Goal: Information Seeking & Learning: Learn about a topic

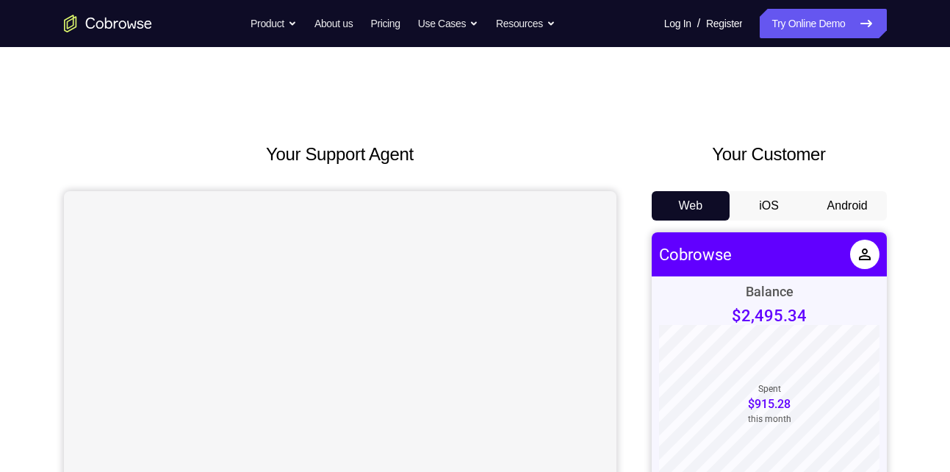
click at [863, 192] on button "Android" at bounding box center [847, 205] width 79 height 29
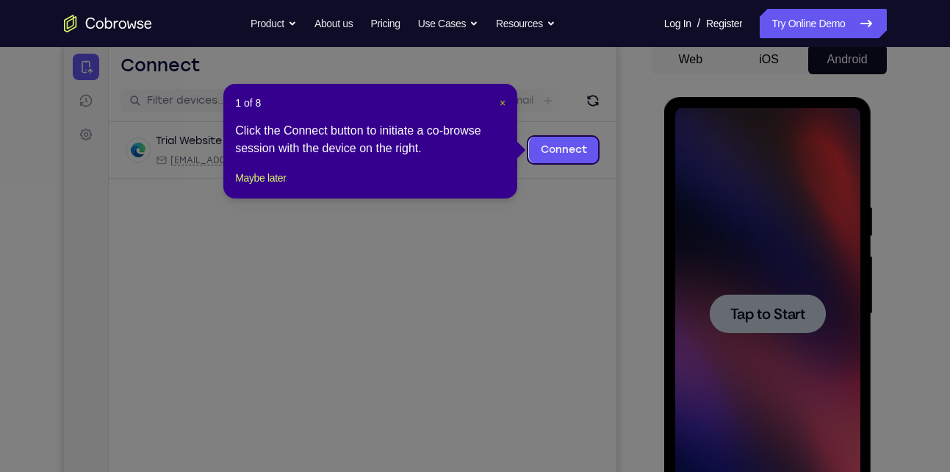
drag, startPoint x: 499, startPoint y: 99, endPoint x: 69, endPoint y: 152, distance: 432.9
click at [499, 99] on span "×" at bounding box center [502, 103] width 6 height 12
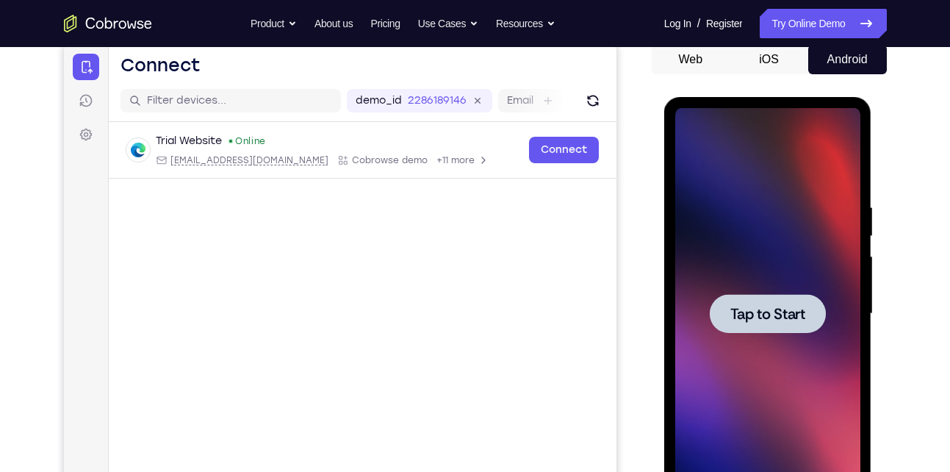
click at [757, 264] on div at bounding box center [767, 313] width 185 height 411
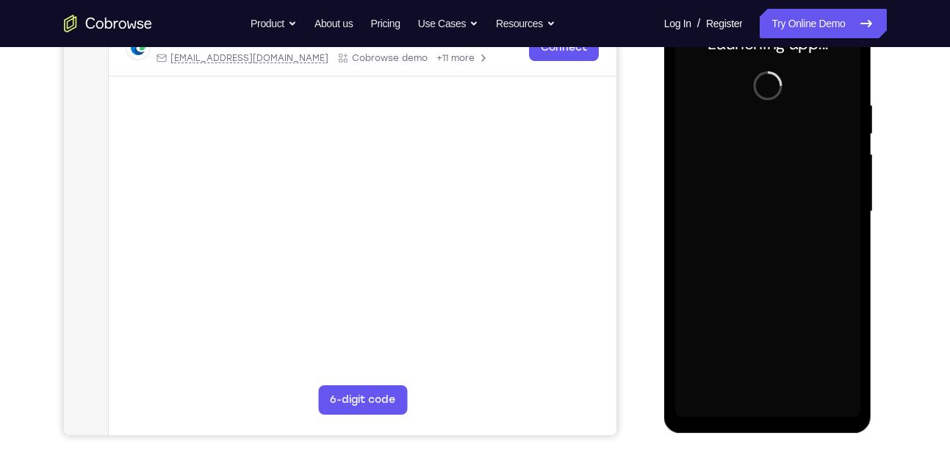
scroll to position [248, 0]
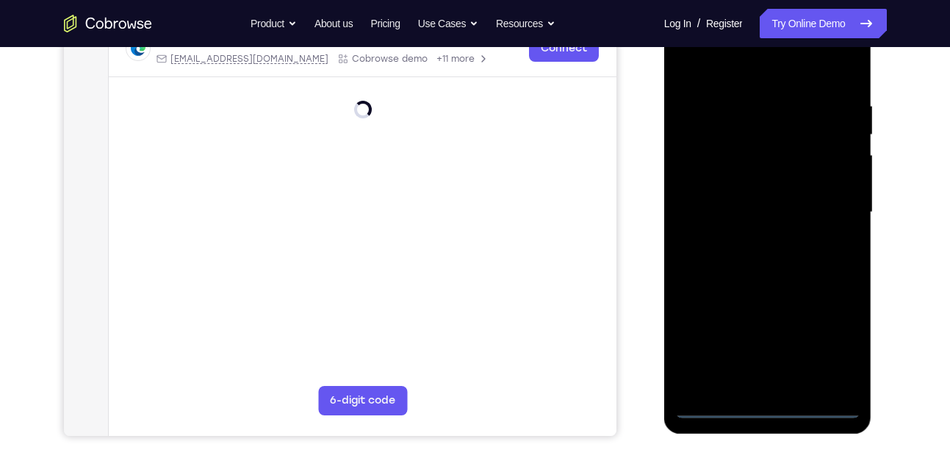
click at [775, 408] on div at bounding box center [767, 212] width 185 height 411
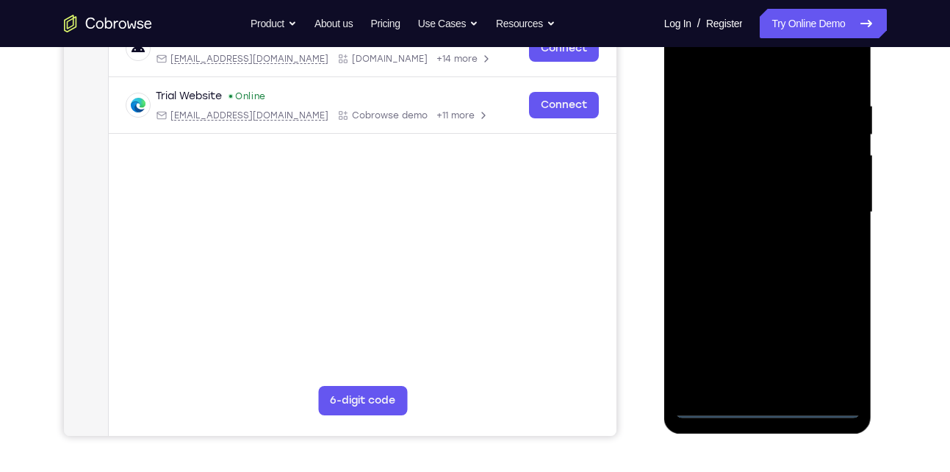
click at [833, 331] on div at bounding box center [767, 212] width 185 height 411
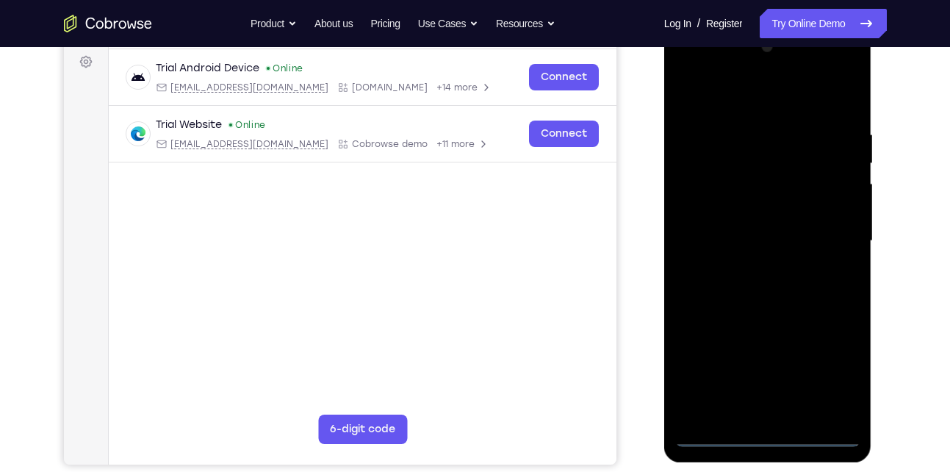
scroll to position [216, 0]
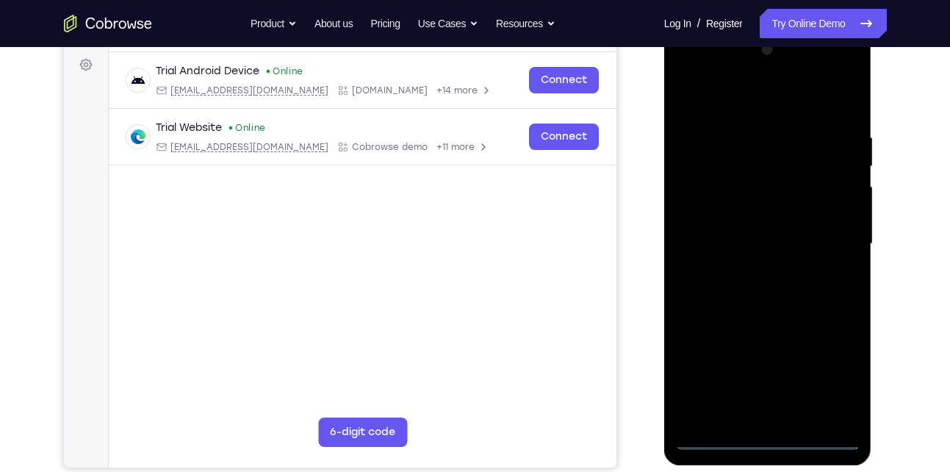
click at [765, 100] on div at bounding box center [767, 243] width 185 height 411
click at [828, 232] on div at bounding box center [767, 243] width 185 height 411
click at [754, 270] on div at bounding box center [767, 243] width 185 height 411
click at [773, 239] on div at bounding box center [767, 243] width 185 height 411
click at [727, 261] on div at bounding box center [767, 243] width 185 height 411
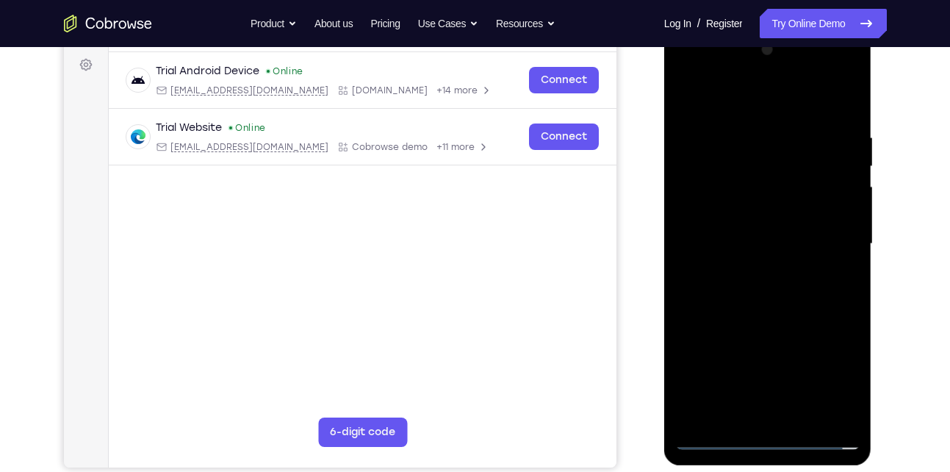
click at [748, 245] on div at bounding box center [767, 243] width 185 height 411
click at [730, 286] on div at bounding box center [767, 243] width 185 height 411
click at [729, 286] on div at bounding box center [767, 243] width 185 height 411
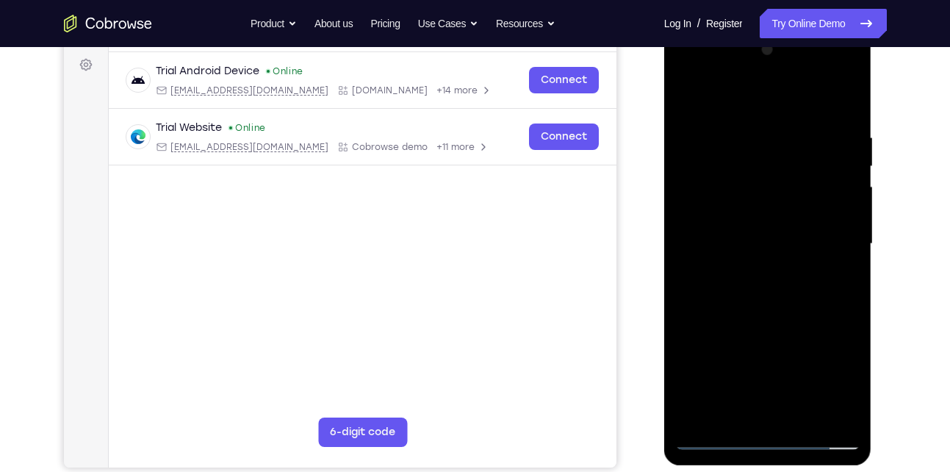
click at [718, 292] on div at bounding box center [767, 243] width 185 height 411
click at [837, 261] on div at bounding box center [767, 243] width 185 height 411
click at [836, 214] on div at bounding box center [767, 243] width 185 height 411
click at [718, 182] on div at bounding box center [767, 243] width 185 height 411
click at [823, 240] on div at bounding box center [767, 243] width 185 height 411
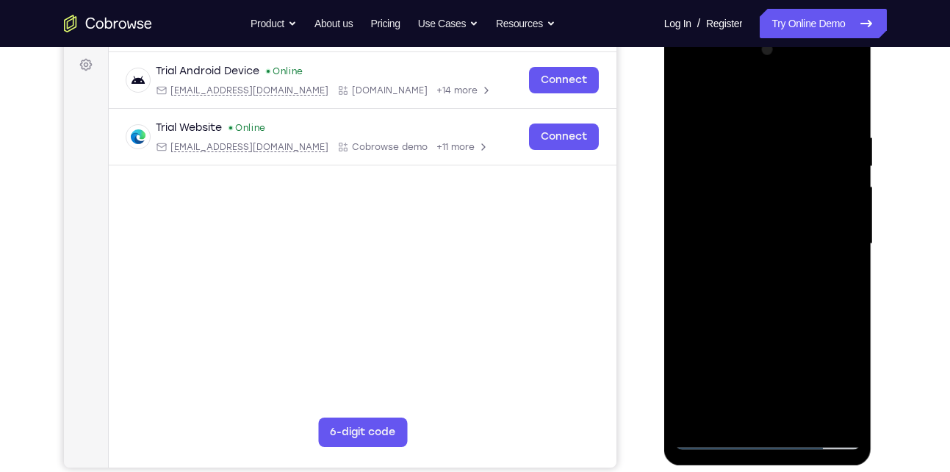
click at [787, 302] on div at bounding box center [767, 243] width 185 height 411
click at [796, 285] on div at bounding box center [767, 243] width 185 height 411
click at [837, 263] on div at bounding box center [767, 243] width 185 height 411
click at [845, 109] on div at bounding box center [767, 243] width 185 height 411
click at [847, 95] on div at bounding box center [767, 243] width 185 height 411
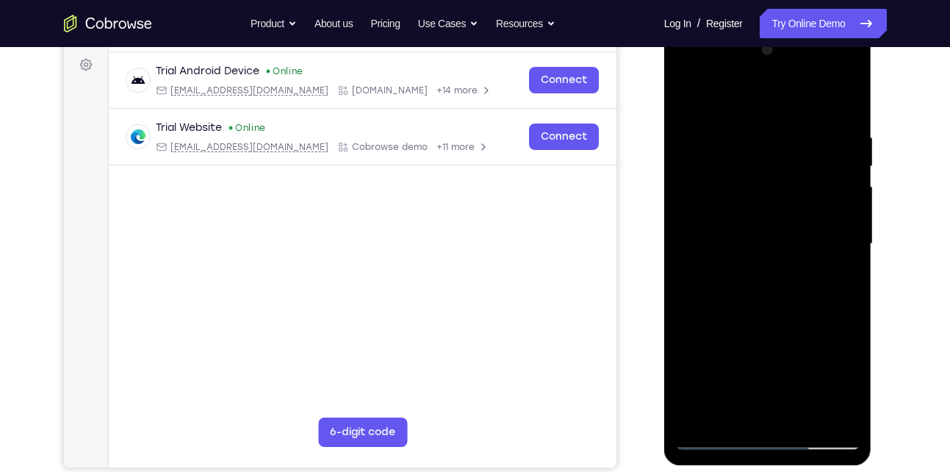
click at [776, 119] on div at bounding box center [767, 243] width 185 height 411
drag, startPoint x: 718, startPoint y: 317, endPoint x: 724, endPoint y: 239, distance: 78.1
click at [724, 239] on div at bounding box center [767, 243] width 185 height 411
drag, startPoint x: 724, startPoint y: 333, endPoint x: 774, endPoint y: 198, distance: 143.4
click at [774, 198] on div at bounding box center [767, 243] width 185 height 411
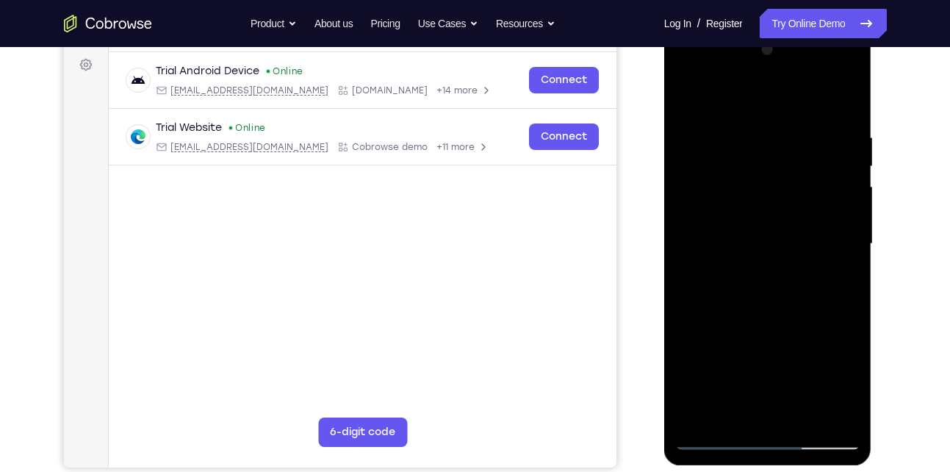
drag, startPoint x: 761, startPoint y: 356, endPoint x: 746, endPoint y: 156, distance: 200.3
click at [746, 156] on div at bounding box center [767, 243] width 185 height 411
drag, startPoint x: 738, startPoint y: 250, endPoint x: 727, endPoint y: 150, distance: 101.2
click at [727, 150] on div at bounding box center [767, 243] width 185 height 411
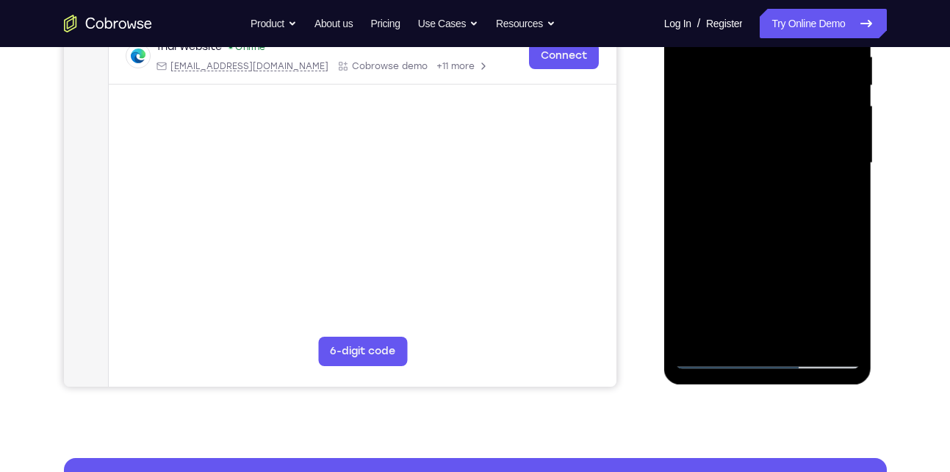
scroll to position [300, 0]
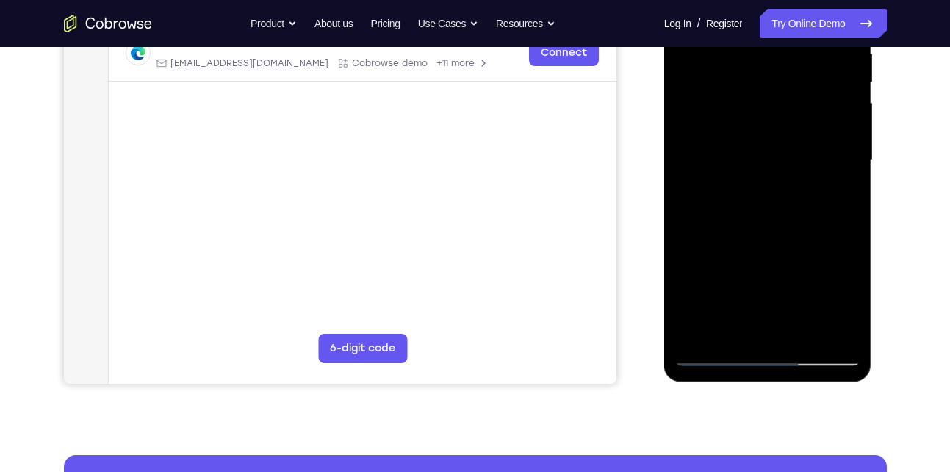
drag, startPoint x: 739, startPoint y: 238, endPoint x: 713, endPoint y: 126, distance: 114.6
click at [713, 126] on div at bounding box center [767, 159] width 185 height 411
drag, startPoint x: 726, startPoint y: 154, endPoint x: 718, endPoint y: 240, distance: 87.0
click at [718, 240] on div at bounding box center [767, 159] width 185 height 411
drag, startPoint x: 762, startPoint y: 168, endPoint x: 779, endPoint y: 289, distance: 121.5
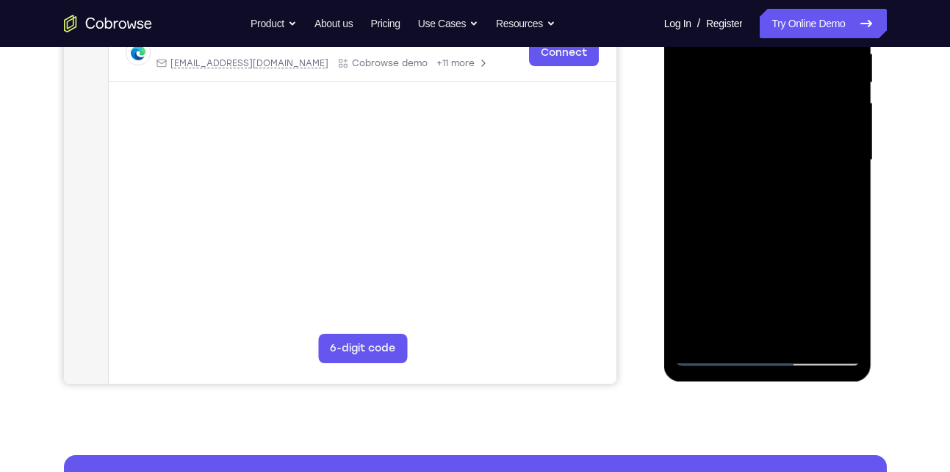
click at [779, 289] on div at bounding box center [767, 159] width 185 height 411
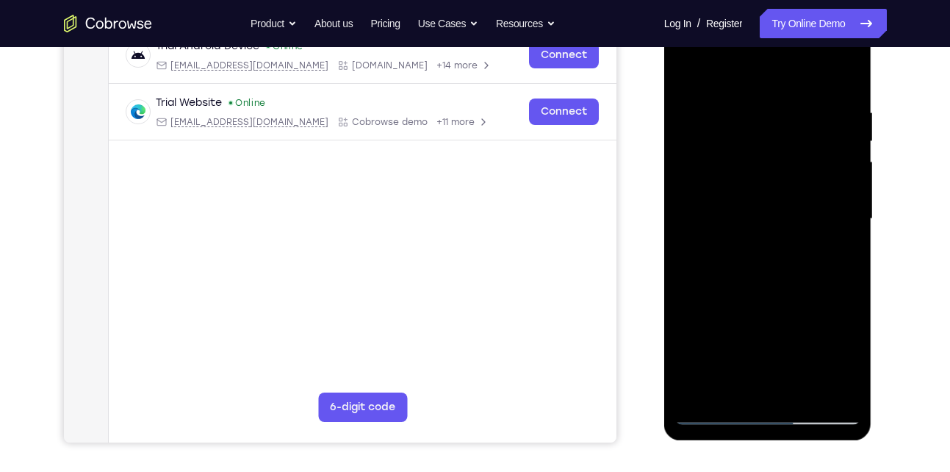
scroll to position [240, 0]
drag, startPoint x: 757, startPoint y: 186, endPoint x: 749, endPoint y: 265, distance: 79.7
click at [749, 265] on div at bounding box center [767, 219] width 185 height 411
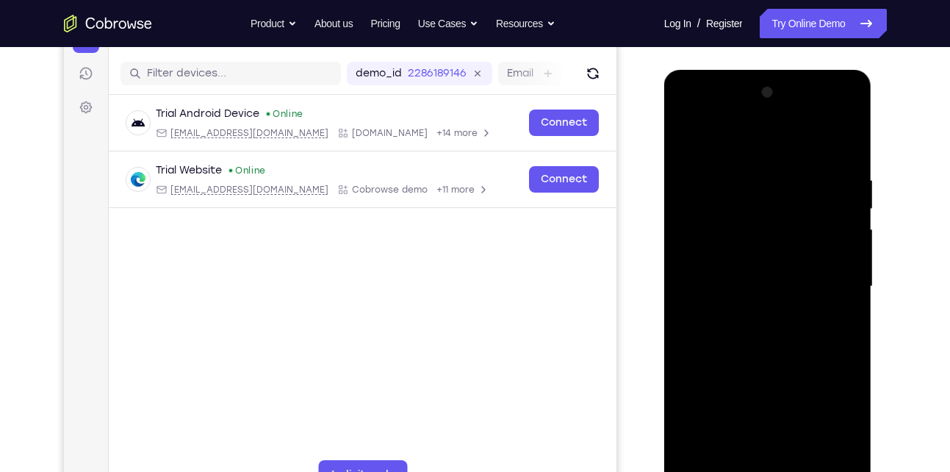
scroll to position [172, 0]
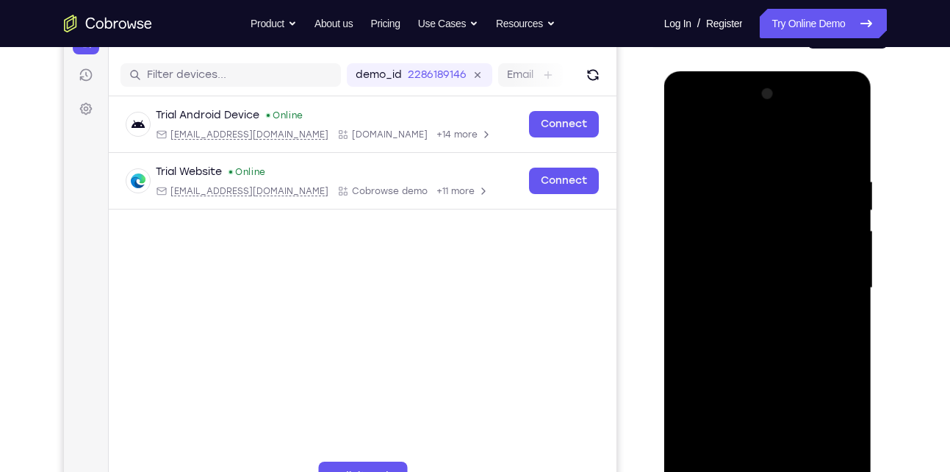
drag, startPoint x: 752, startPoint y: 192, endPoint x: 745, endPoint y: 313, distance: 121.4
click at [745, 313] on div at bounding box center [767, 287] width 185 height 411
drag, startPoint x: 754, startPoint y: 219, endPoint x: 752, endPoint y: 305, distance: 86.0
click at [752, 305] on div at bounding box center [767, 287] width 185 height 411
drag, startPoint x: 765, startPoint y: 212, endPoint x: 761, endPoint y: 262, distance: 50.8
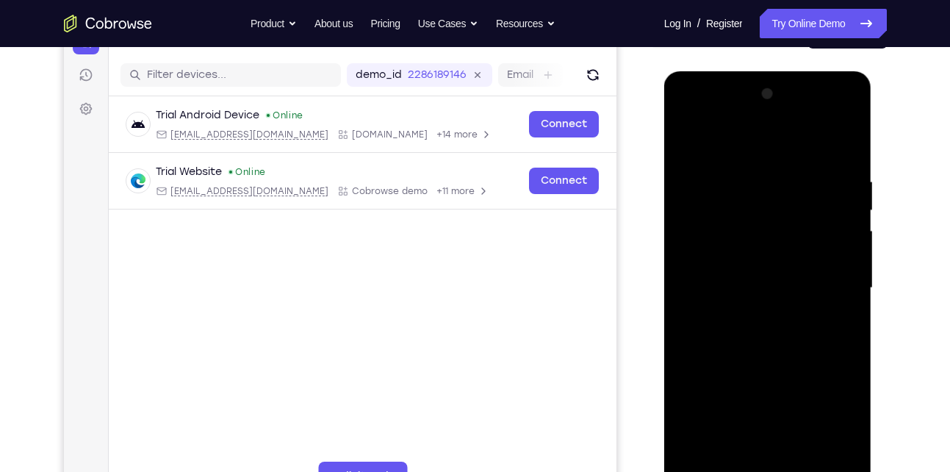
click at [761, 262] on div at bounding box center [767, 287] width 185 height 411
click at [733, 261] on div at bounding box center [767, 287] width 185 height 411
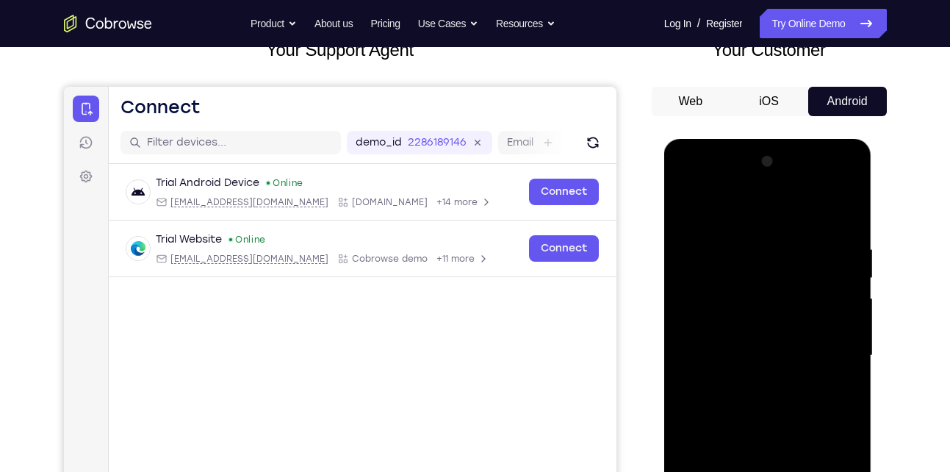
scroll to position [101, 0]
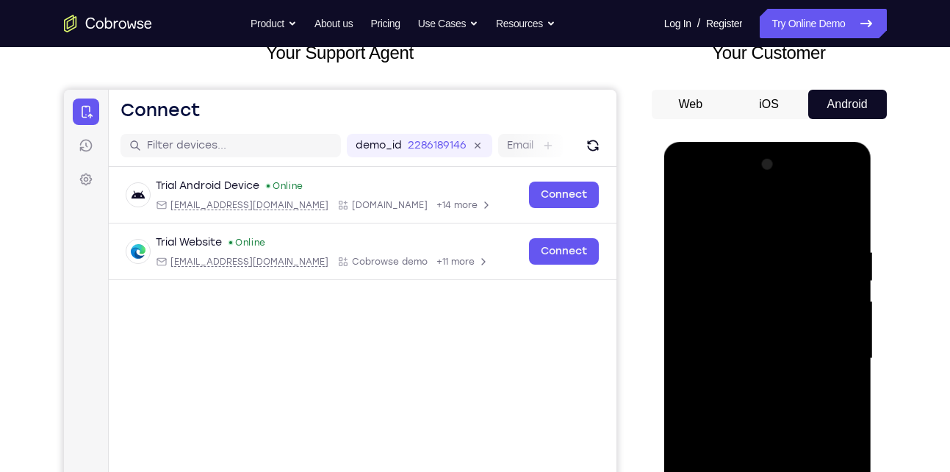
drag, startPoint x: 748, startPoint y: 243, endPoint x: 743, endPoint y: 325, distance: 81.7
click at [743, 325] on div at bounding box center [767, 358] width 185 height 411
click at [749, 263] on div at bounding box center [767, 358] width 185 height 411
click at [690, 211] on div at bounding box center [767, 358] width 185 height 411
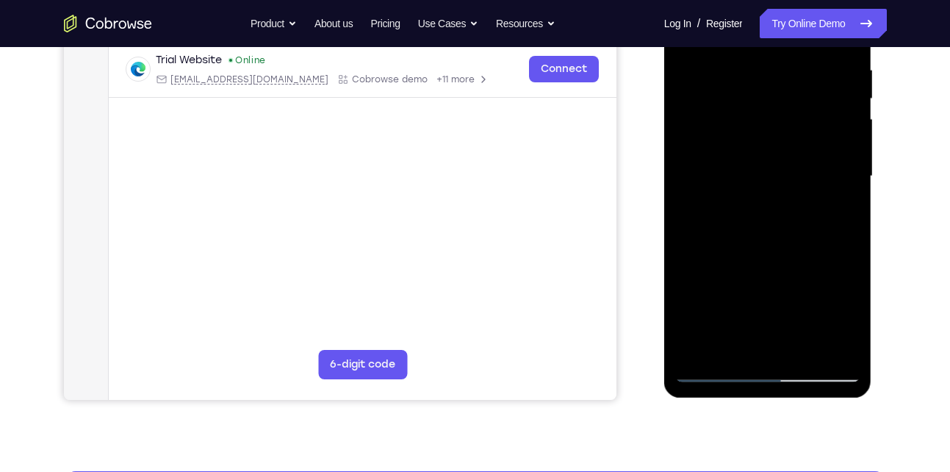
scroll to position [293, 0]
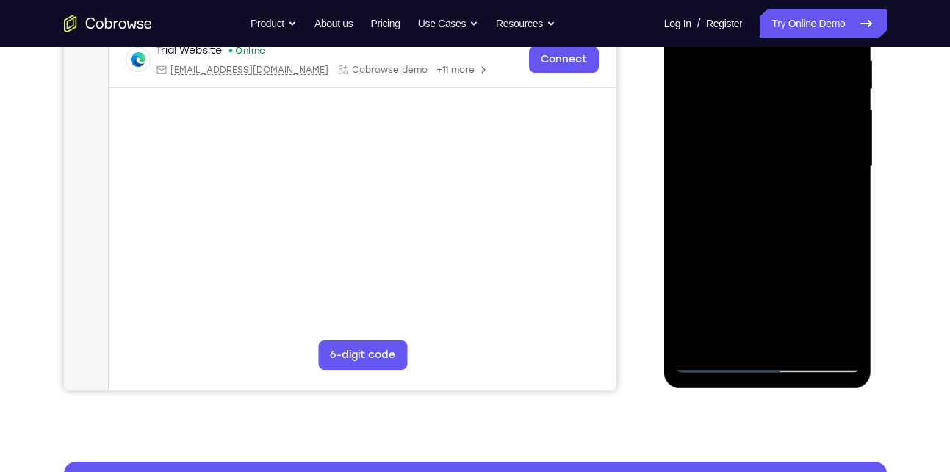
drag, startPoint x: 735, startPoint y: 276, endPoint x: 733, endPoint y: 146, distance: 130.0
click at [733, 146] on div at bounding box center [767, 166] width 185 height 411
drag, startPoint x: 717, startPoint y: 289, endPoint x: 727, endPoint y: 135, distance: 153.9
click at [727, 135] on div at bounding box center [767, 166] width 185 height 411
drag, startPoint x: 712, startPoint y: 283, endPoint x: 718, endPoint y: 154, distance: 129.4
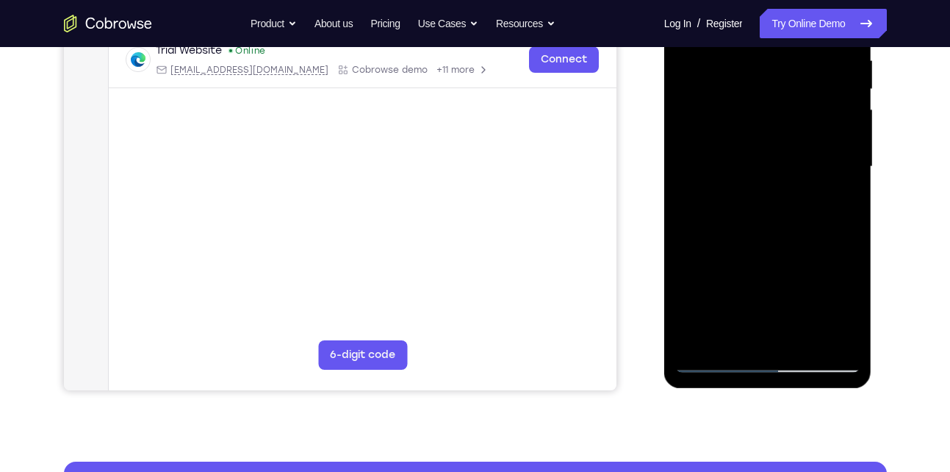
click at [718, 154] on div at bounding box center [767, 166] width 185 height 411
drag, startPoint x: 743, startPoint y: 262, endPoint x: 738, endPoint y: 144, distance: 118.3
click at [738, 144] on div at bounding box center [767, 166] width 185 height 411
drag, startPoint x: 740, startPoint y: 260, endPoint x: 752, endPoint y: 156, distance: 104.3
click at [752, 156] on div at bounding box center [767, 166] width 185 height 411
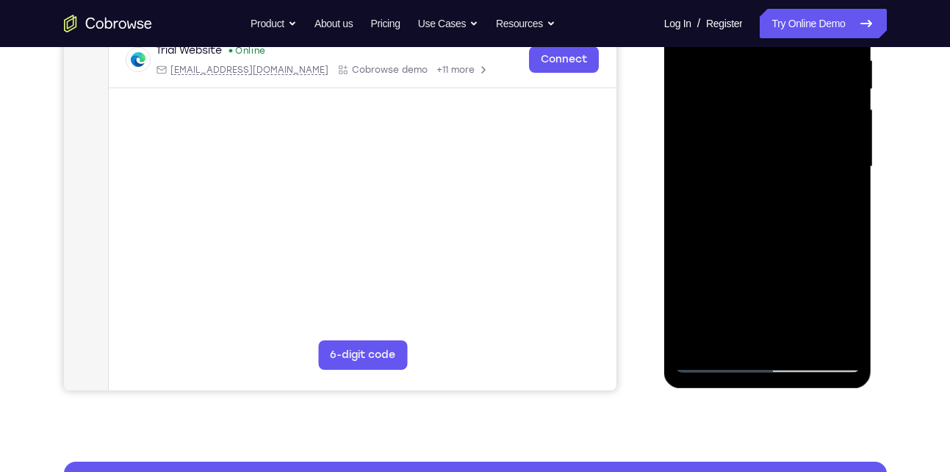
drag, startPoint x: 747, startPoint y: 283, endPoint x: 721, endPoint y: 128, distance: 157.1
click at [721, 128] on div at bounding box center [767, 166] width 185 height 411
drag, startPoint x: 718, startPoint y: 278, endPoint x: 726, endPoint y: 155, distance: 122.9
drag, startPoint x: 726, startPoint y: 155, endPoint x: 770, endPoint y: 189, distance: 55.4
click at [770, 189] on div at bounding box center [767, 166] width 185 height 411
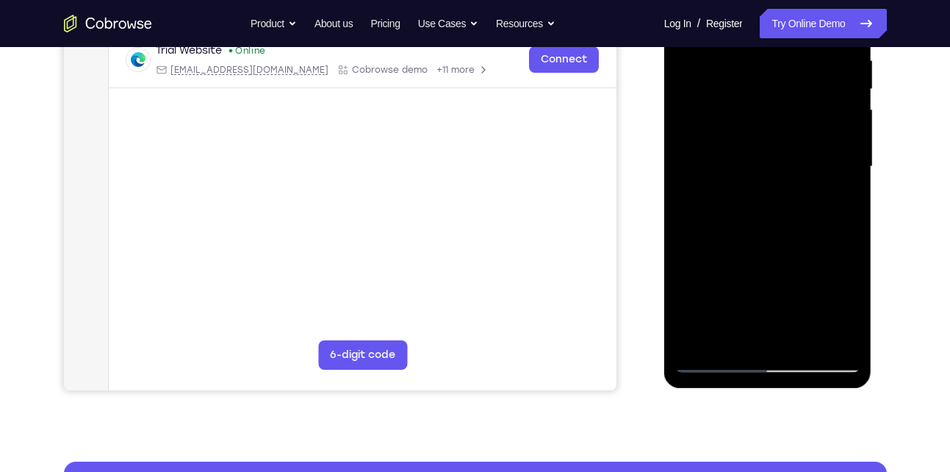
drag, startPoint x: 732, startPoint y: 300, endPoint x: 734, endPoint y: 227, distance: 72.7
click at [734, 227] on div at bounding box center [767, 166] width 185 height 411
drag, startPoint x: 732, startPoint y: 290, endPoint x: 718, endPoint y: 181, distance: 110.3
click at [718, 181] on div at bounding box center [767, 166] width 185 height 411
click at [721, 228] on div at bounding box center [767, 166] width 185 height 411
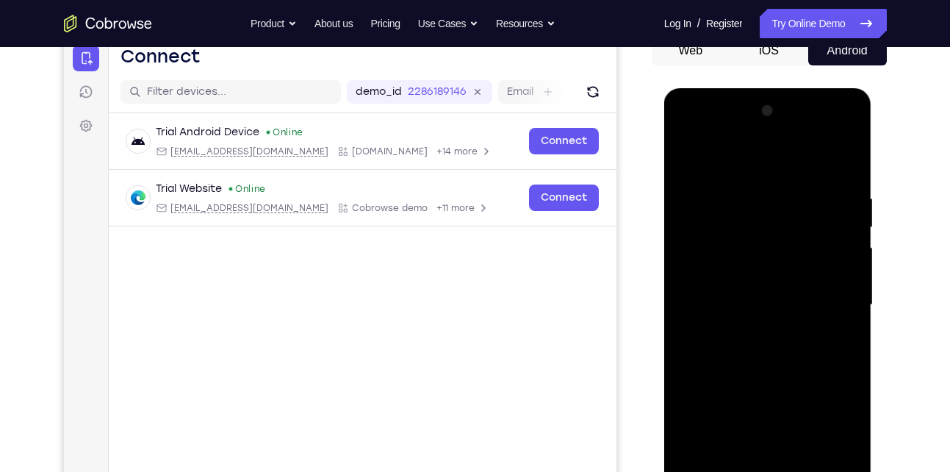
scroll to position [153, 0]
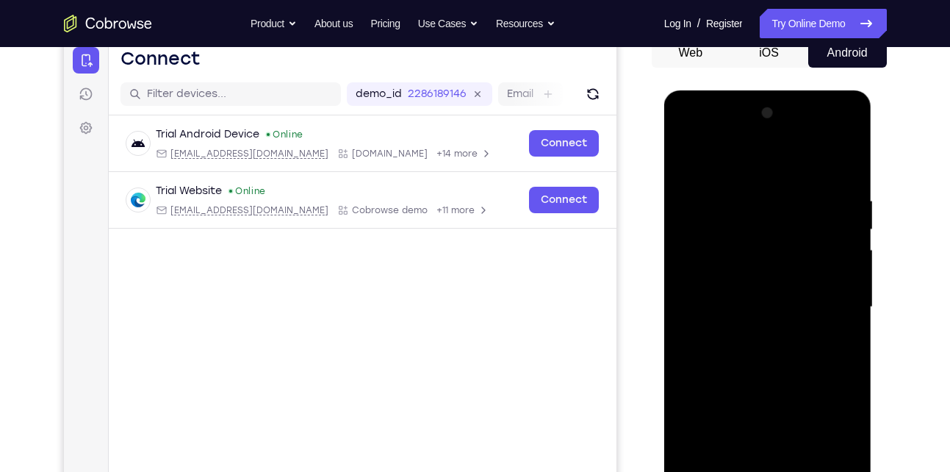
drag, startPoint x: 776, startPoint y: 228, endPoint x: 779, endPoint y: 268, distance: 40.6
click at [779, 268] on div at bounding box center [767, 306] width 185 height 411
drag, startPoint x: 781, startPoint y: 198, endPoint x: 761, endPoint y: 277, distance: 81.8
click at [761, 277] on div at bounding box center [767, 306] width 185 height 411
click at [710, 338] on div at bounding box center [767, 306] width 185 height 411
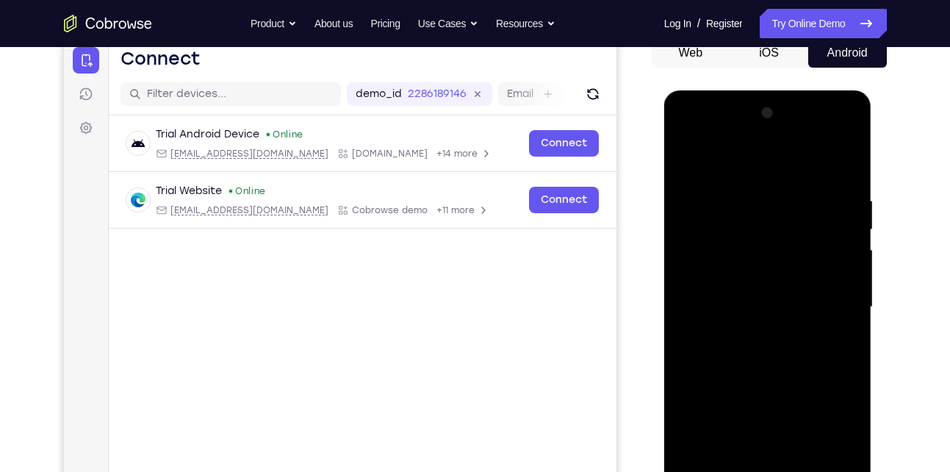
click at [847, 243] on div at bounding box center [767, 306] width 185 height 411
click at [686, 159] on div at bounding box center [767, 306] width 185 height 411
drag, startPoint x: 782, startPoint y: 207, endPoint x: 780, endPoint y: 284, distance: 77.2
click at [780, 284] on div at bounding box center [767, 306] width 185 height 411
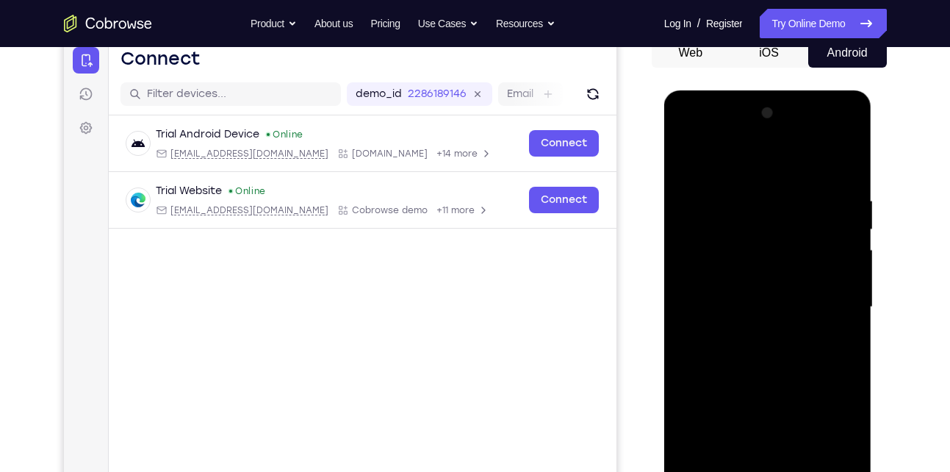
click at [718, 243] on div at bounding box center [767, 306] width 185 height 411
click at [690, 159] on div at bounding box center [767, 306] width 185 height 411
click at [754, 191] on div at bounding box center [767, 306] width 185 height 411
drag, startPoint x: 793, startPoint y: 275, endPoint x: 798, endPoint y: 187, distance: 88.3
drag, startPoint x: 798, startPoint y: 187, endPoint x: 850, endPoint y: 324, distance: 146.0
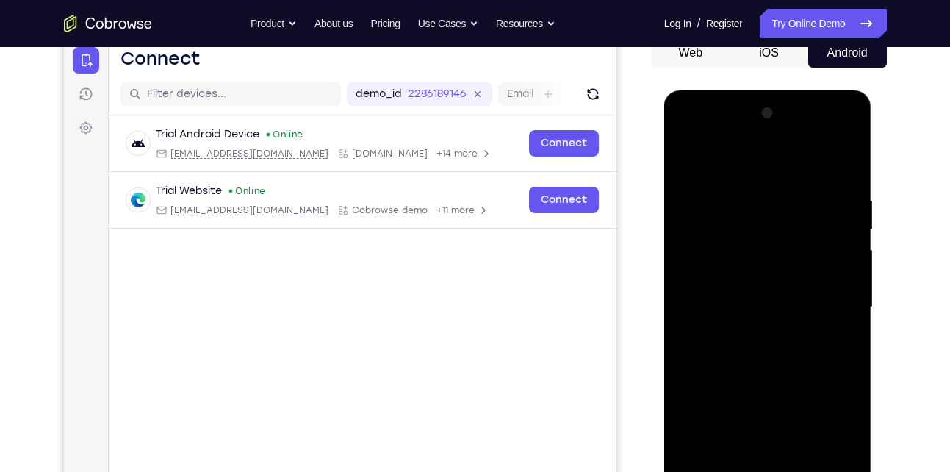
click at [850, 324] on div at bounding box center [767, 306] width 185 height 411
drag, startPoint x: 839, startPoint y: 328, endPoint x: 815, endPoint y: 161, distance: 168.4
drag, startPoint x: 815, startPoint y: 161, endPoint x: 841, endPoint y: 319, distance: 160.0
click at [841, 319] on div at bounding box center [767, 306] width 185 height 411
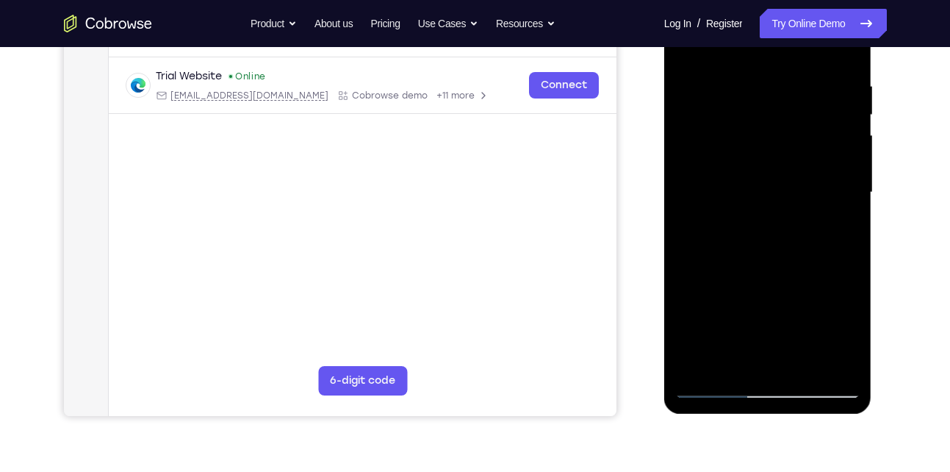
scroll to position [269, 0]
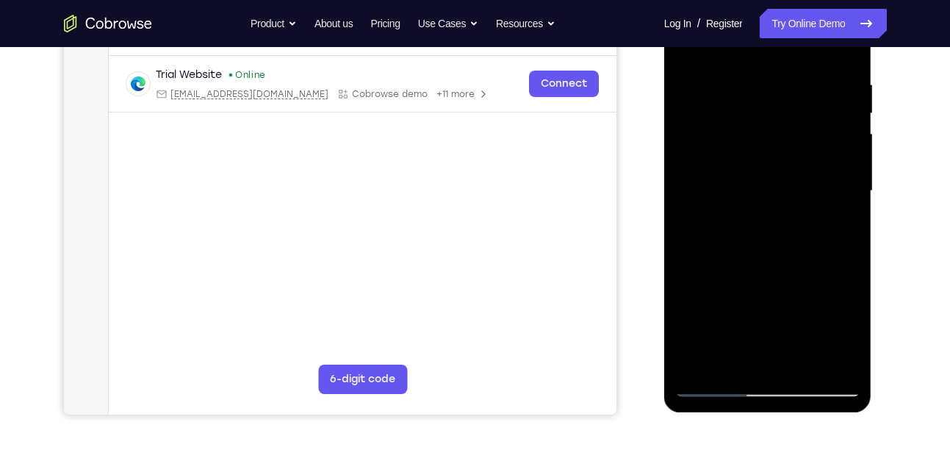
click at [809, 364] on div at bounding box center [767, 190] width 185 height 411
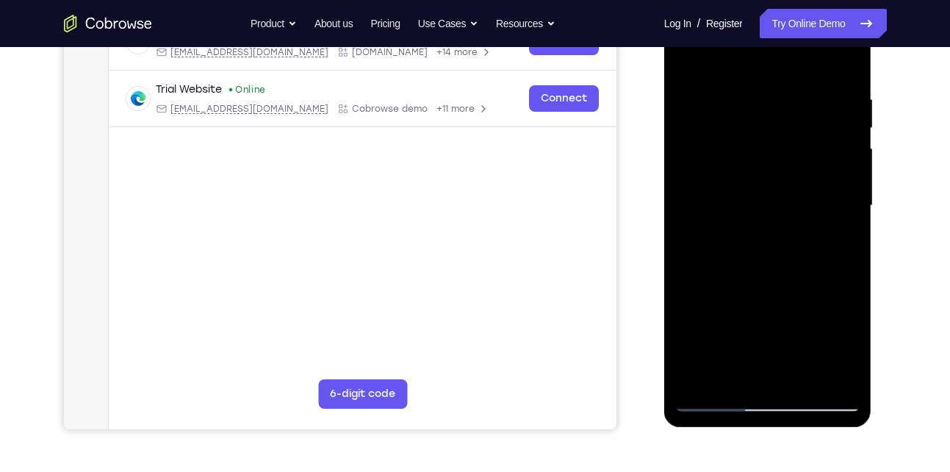
click at [802, 276] on div at bounding box center [767, 205] width 185 height 411
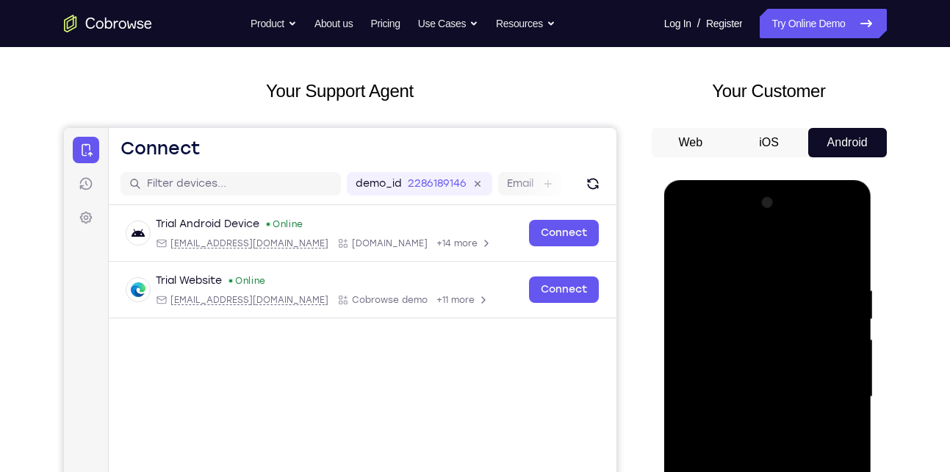
scroll to position [26, 0]
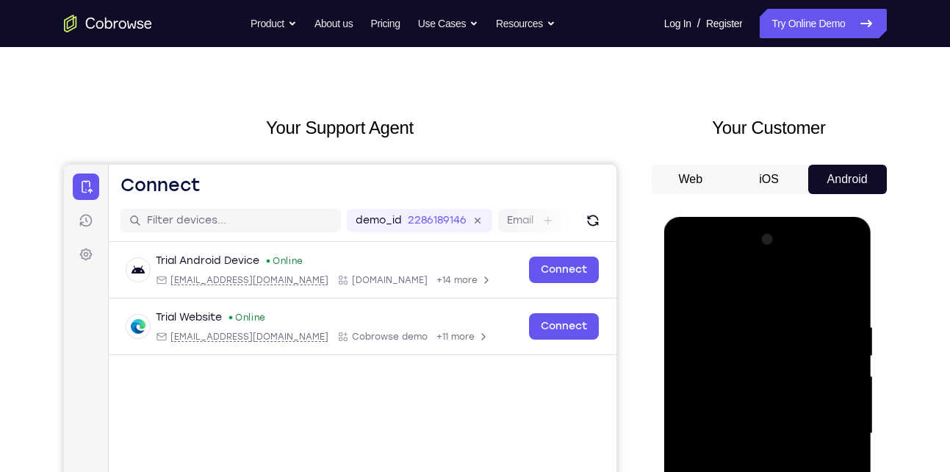
click at [691, 286] on div at bounding box center [767, 433] width 185 height 411
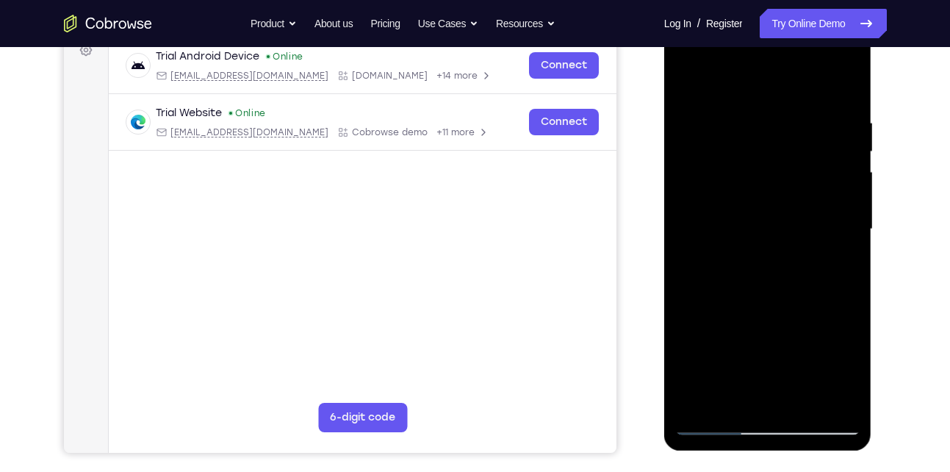
scroll to position [231, 0]
click at [697, 409] on div at bounding box center [767, 228] width 185 height 411
drag, startPoint x: 846, startPoint y: 116, endPoint x: 782, endPoint y: 112, distance: 64.7
click at [782, 112] on div at bounding box center [767, 228] width 185 height 411
drag, startPoint x: 823, startPoint y: 128, endPoint x: 661, endPoint y: 118, distance: 161.9
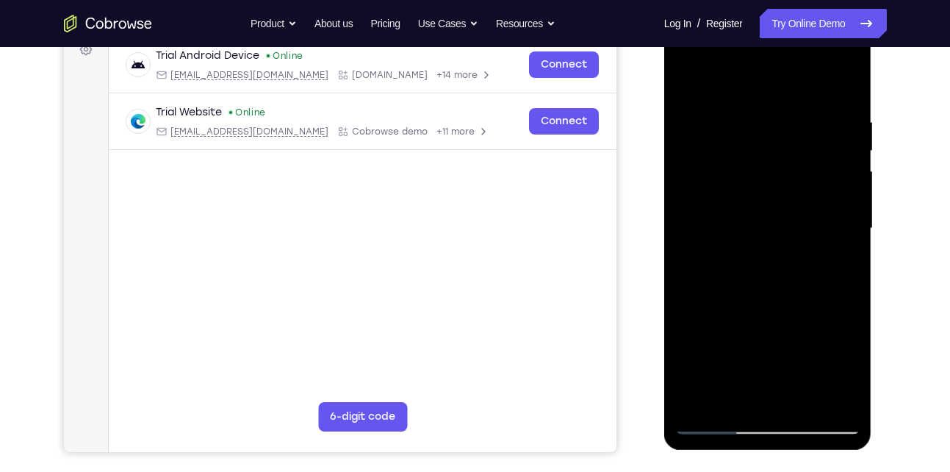
click at [664, 118] on html "Online web based iOS Simulators and Android Emulators. Run iPhone, iPad, Mobile…" at bounding box center [768, 232] width 209 height 441
click at [728, 120] on div at bounding box center [767, 228] width 185 height 411
click at [849, 84] on div at bounding box center [767, 228] width 185 height 411
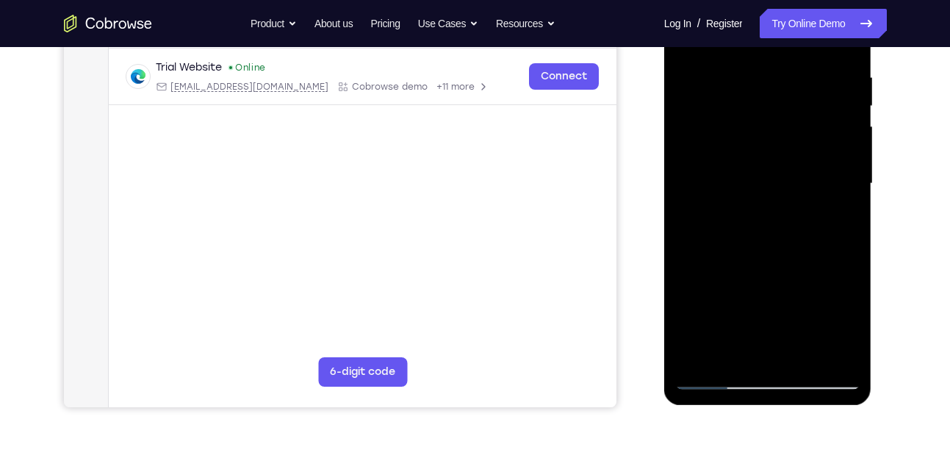
click at [808, 357] on div at bounding box center [767, 183] width 185 height 411
click at [729, 381] on div at bounding box center [767, 183] width 185 height 411
drag, startPoint x: 729, startPoint y: 381, endPoint x: 701, endPoint y: 384, distance: 28.1
drag, startPoint x: 701, startPoint y: 384, endPoint x: 676, endPoint y: 209, distance: 176.5
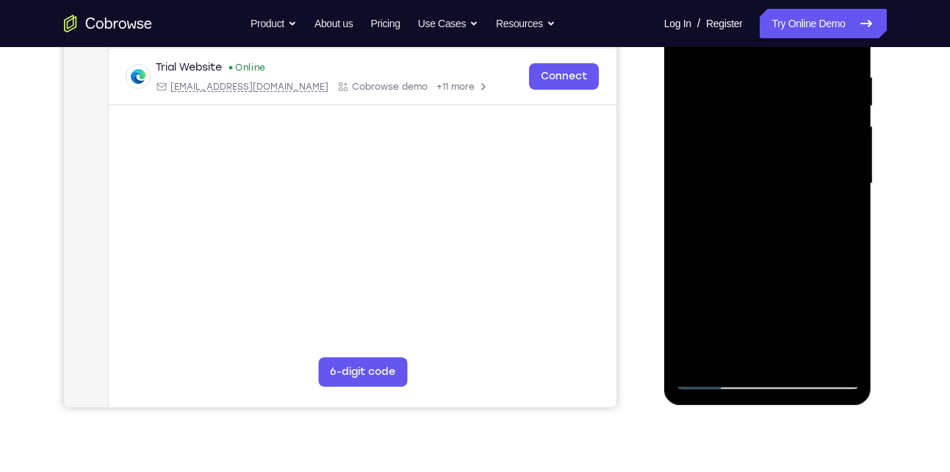
click at [676, 209] on div at bounding box center [767, 183] width 185 height 411
click at [718, 376] on div at bounding box center [767, 183] width 185 height 411
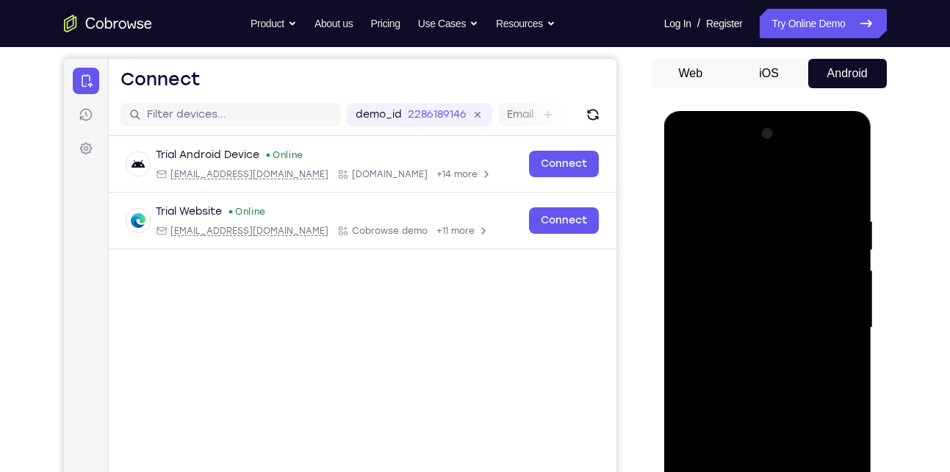
scroll to position [233, 0]
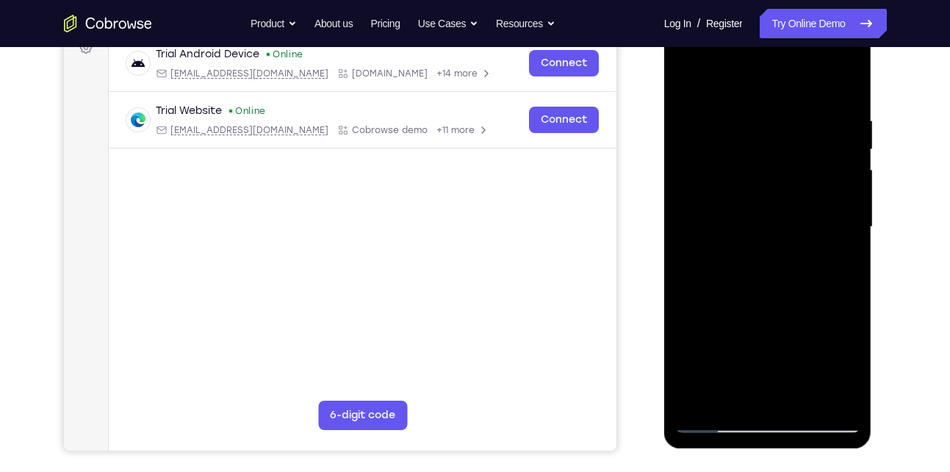
click at [703, 401] on div at bounding box center [767, 226] width 185 height 411
drag, startPoint x: 850, startPoint y: 109, endPoint x: 762, endPoint y: 118, distance: 88.6
click at [762, 118] on div at bounding box center [767, 226] width 185 height 411
drag, startPoint x: 826, startPoint y: 113, endPoint x: 741, endPoint y: 113, distance: 85.2
click at [741, 113] on div at bounding box center [767, 226] width 185 height 411
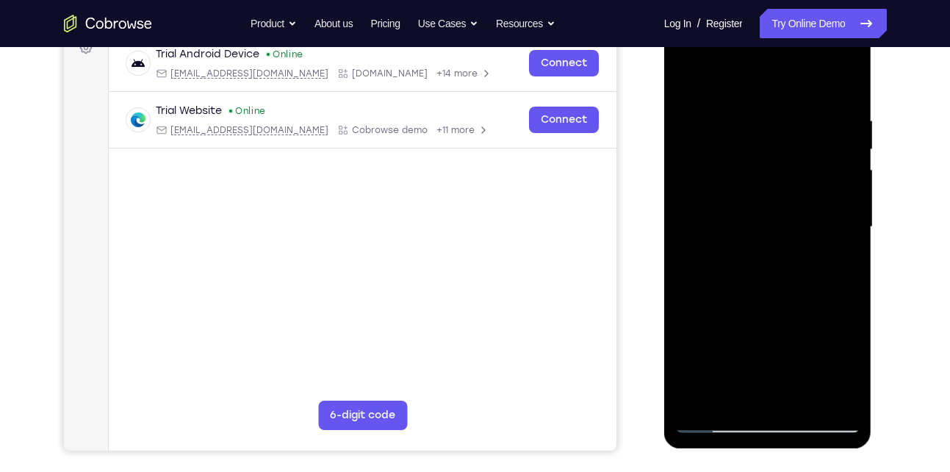
drag, startPoint x: 761, startPoint y: 289, endPoint x: 765, endPoint y: 59, distance: 229.9
click at [765, 59] on div at bounding box center [767, 226] width 185 height 411
drag, startPoint x: 796, startPoint y: 286, endPoint x: 815, endPoint y: 147, distance: 140.1
click at [815, 147] on div at bounding box center [767, 226] width 185 height 411
drag, startPoint x: 793, startPoint y: 320, endPoint x: 779, endPoint y: 156, distance: 164.4
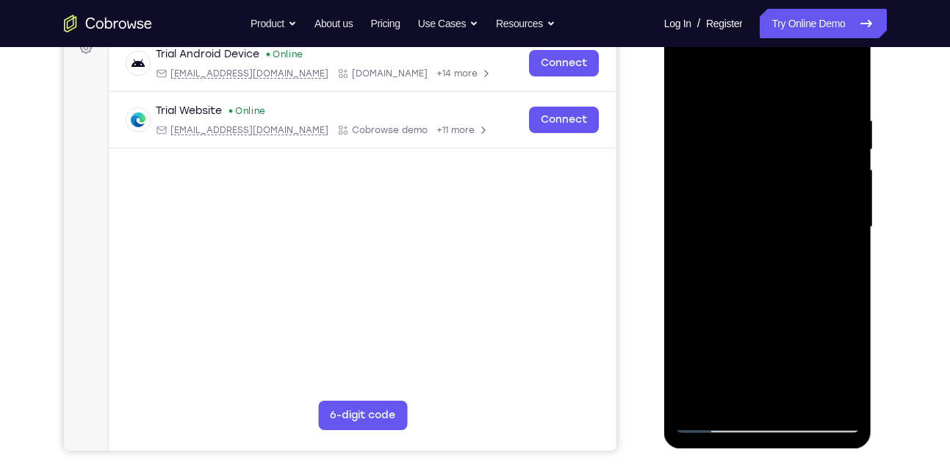
click at [779, 156] on div at bounding box center [767, 226] width 185 height 411
drag, startPoint x: 766, startPoint y: 308, endPoint x: 772, endPoint y: 186, distance: 122.8
click at [772, 186] on div at bounding box center [767, 226] width 185 height 411
drag, startPoint x: 804, startPoint y: 317, endPoint x: 809, endPoint y: 156, distance: 161.7
click at [809, 156] on div at bounding box center [767, 226] width 185 height 411
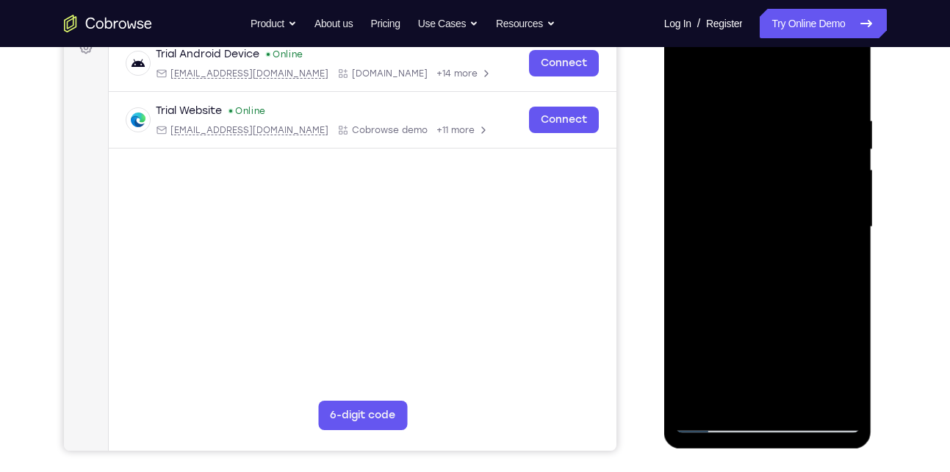
click at [817, 153] on div at bounding box center [767, 226] width 185 height 411
drag, startPoint x: 809, startPoint y: 109, endPoint x: 802, endPoint y: 219, distance: 109.6
click at [802, 219] on div at bounding box center [767, 226] width 185 height 411
drag, startPoint x: 798, startPoint y: 167, endPoint x: 784, endPoint y: 236, distance: 70.4
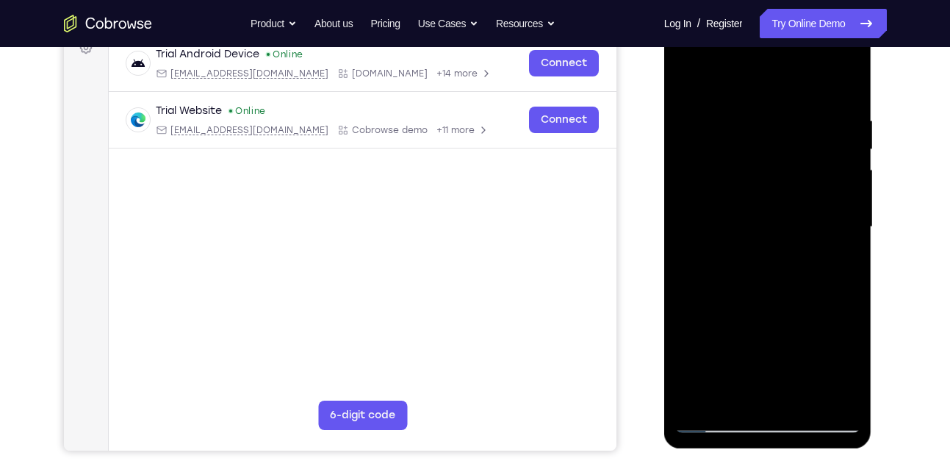
click at [784, 236] on div at bounding box center [767, 226] width 185 height 411
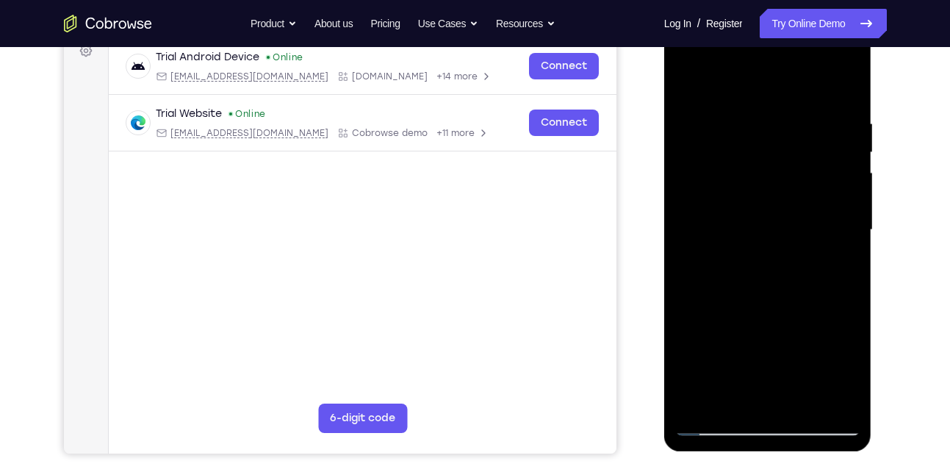
drag, startPoint x: 777, startPoint y: 366, endPoint x: 762, endPoint y: 146, distance: 220.2
drag, startPoint x: 762, startPoint y: 146, endPoint x: 810, endPoint y: 137, distance: 49.3
click at [810, 137] on div at bounding box center [767, 229] width 185 height 411
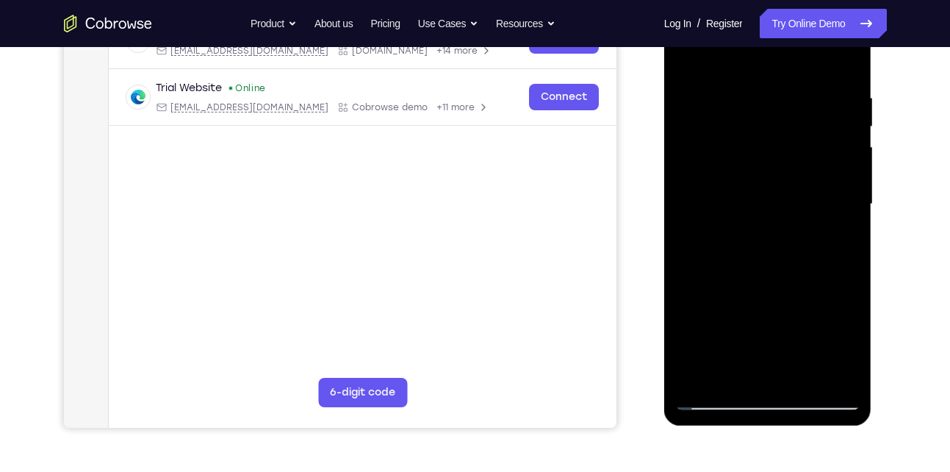
scroll to position [258, 0]
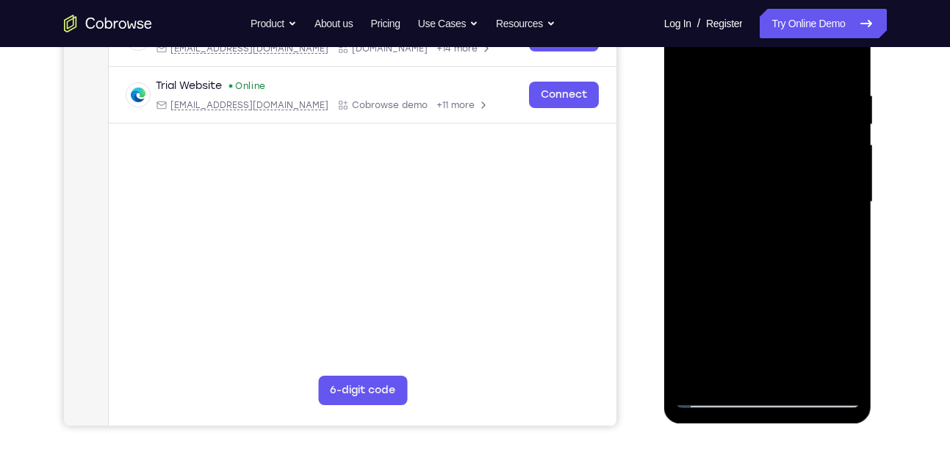
drag, startPoint x: 782, startPoint y: 272, endPoint x: 793, endPoint y: 201, distance: 71.5
click at [793, 201] on div at bounding box center [767, 201] width 185 height 411
click at [748, 314] on div at bounding box center [767, 201] width 185 height 411
drag, startPoint x: 782, startPoint y: 320, endPoint x: 765, endPoint y: 142, distance: 179.2
drag, startPoint x: 765, startPoint y: 142, endPoint x: 823, endPoint y: 177, distance: 67.3
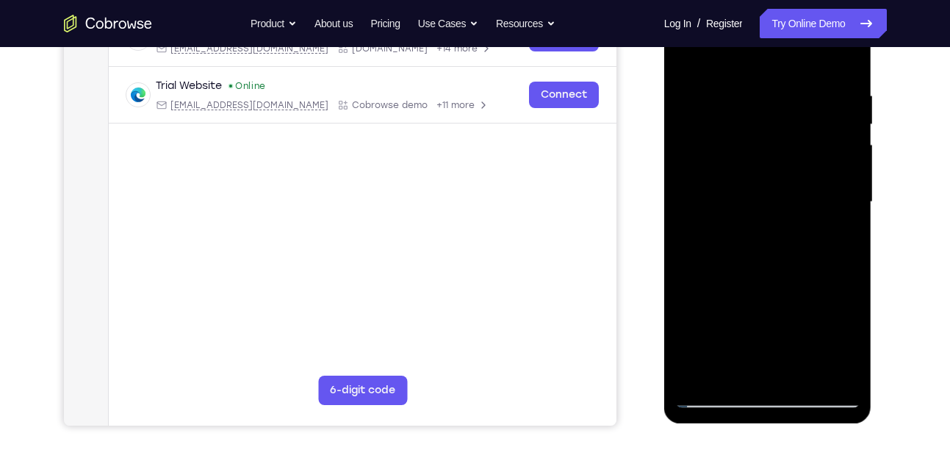
click at [823, 177] on div at bounding box center [767, 201] width 185 height 411
drag, startPoint x: 804, startPoint y: 273, endPoint x: 810, endPoint y: 144, distance: 129.4
click at [810, 144] on div at bounding box center [767, 201] width 185 height 411
drag, startPoint x: 784, startPoint y: 264, endPoint x: 783, endPoint y: 118, distance: 146.9
click at [783, 118] on div at bounding box center [767, 201] width 185 height 411
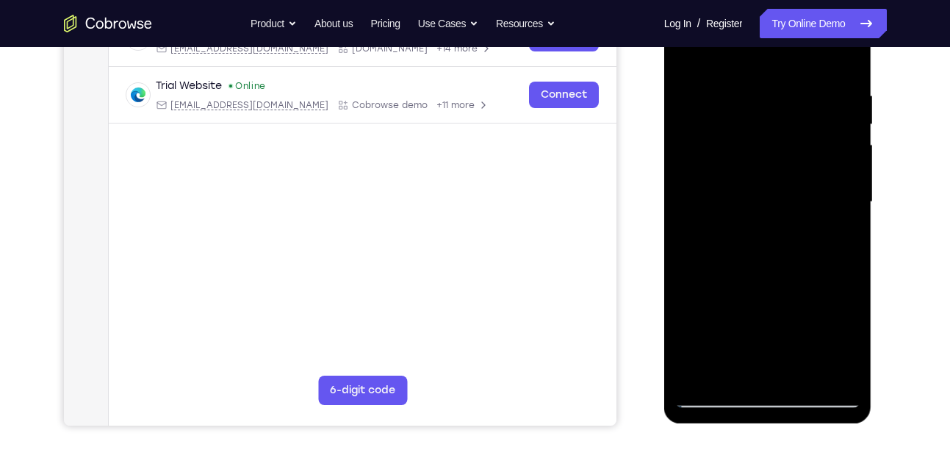
drag, startPoint x: 775, startPoint y: 268, endPoint x: 728, endPoint y: 82, distance: 192.4
drag, startPoint x: 728, startPoint y: 82, endPoint x: 676, endPoint y: 131, distance: 71.7
click at [676, 131] on div at bounding box center [767, 201] width 185 height 411
drag, startPoint x: 802, startPoint y: 189, endPoint x: 783, endPoint y: 39, distance: 151.8
click at [783, 39] on div at bounding box center [767, 201] width 185 height 411
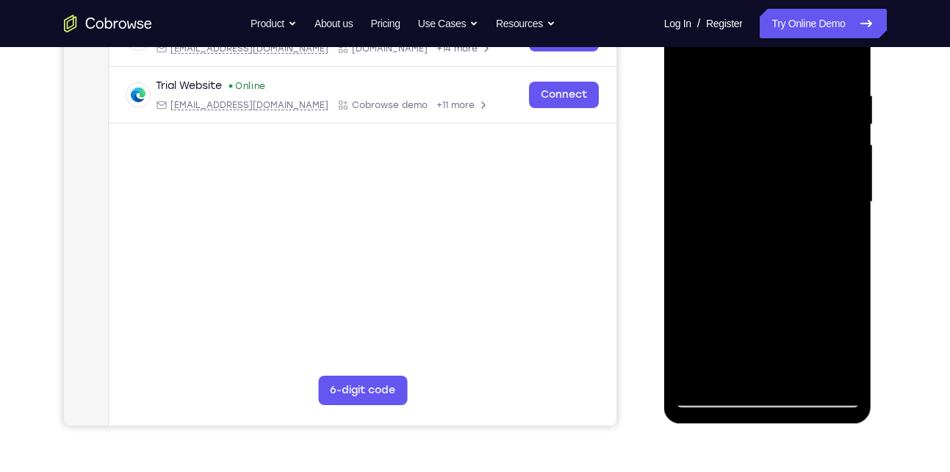
click at [801, 376] on div at bounding box center [767, 201] width 185 height 411
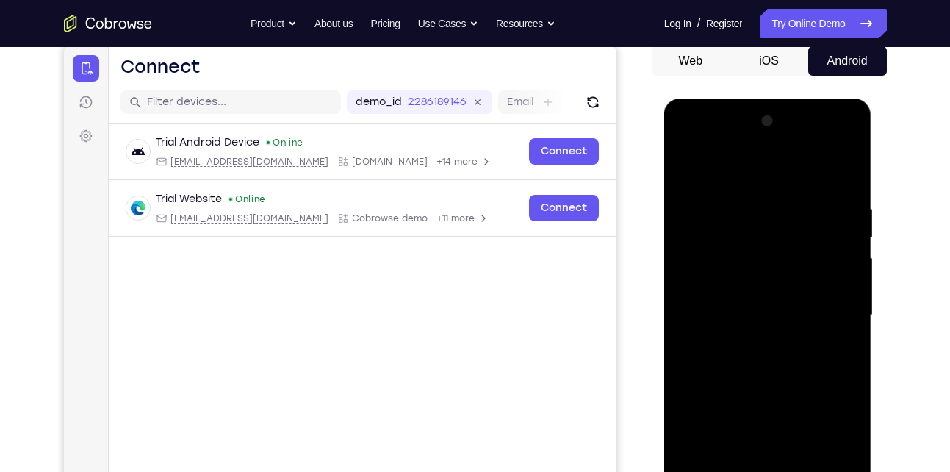
scroll to position [142, 0]
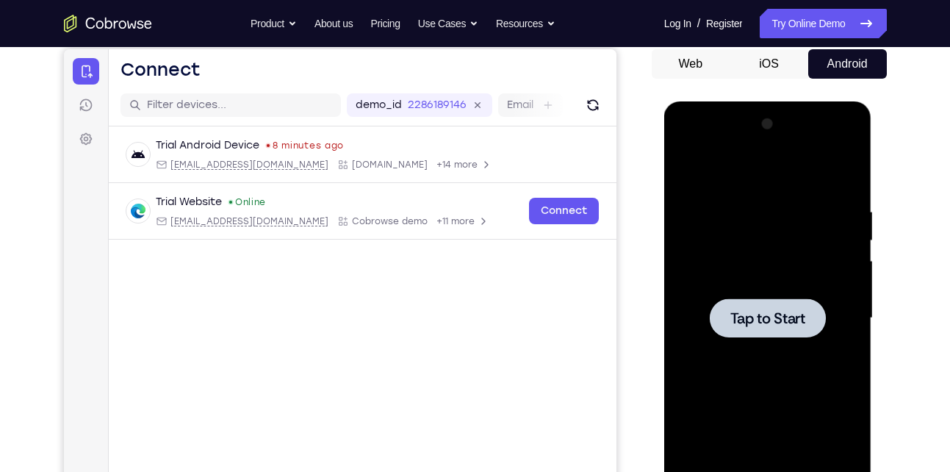
click at [817, 232] on div at bounding box center [767, 317] width 185 height 411
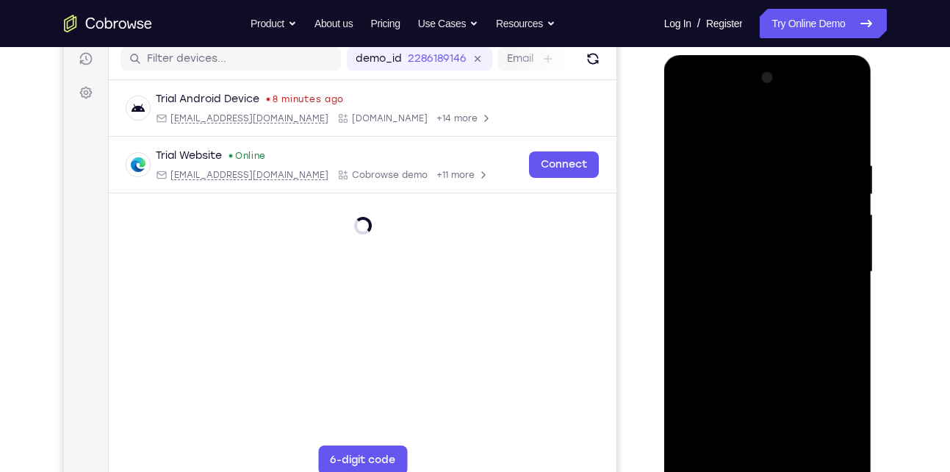
scroll to position [258, 0]
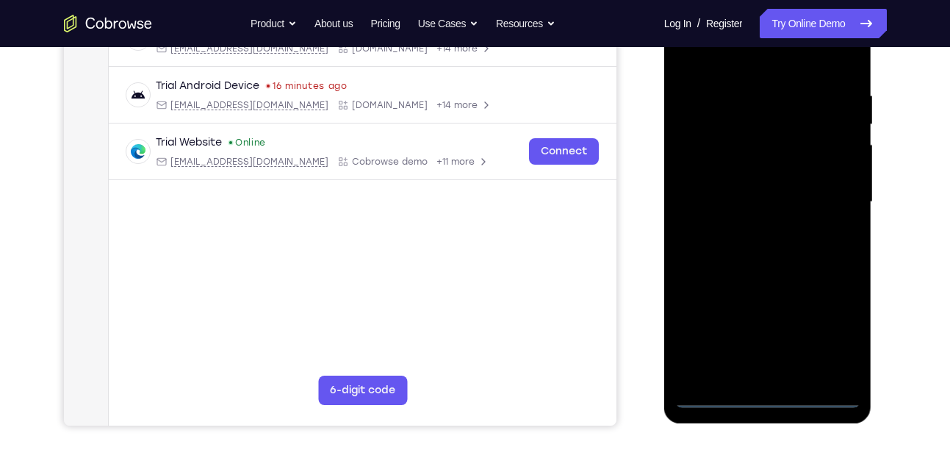
click at [776, 398] on div at bounding box center [767, 201] width 185 height 411
click at [830, 339] on div at bounding box center [767, 201] width 185 height 411
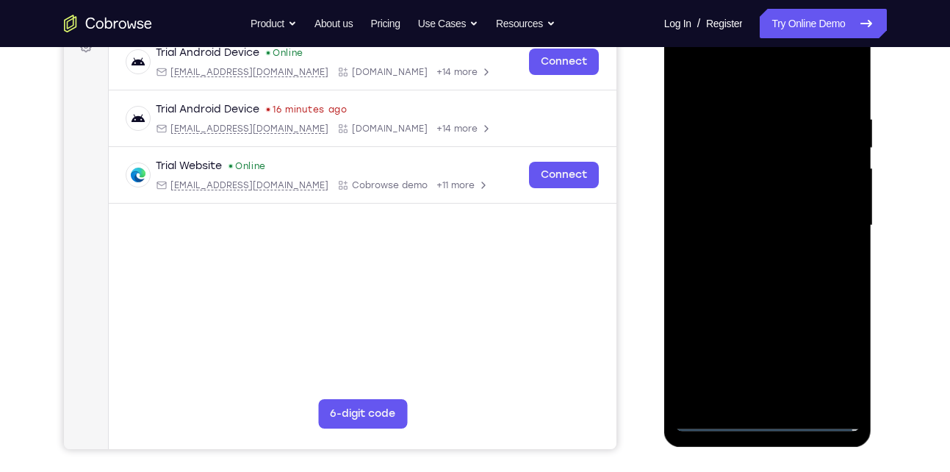
scroll to position [232, 0]
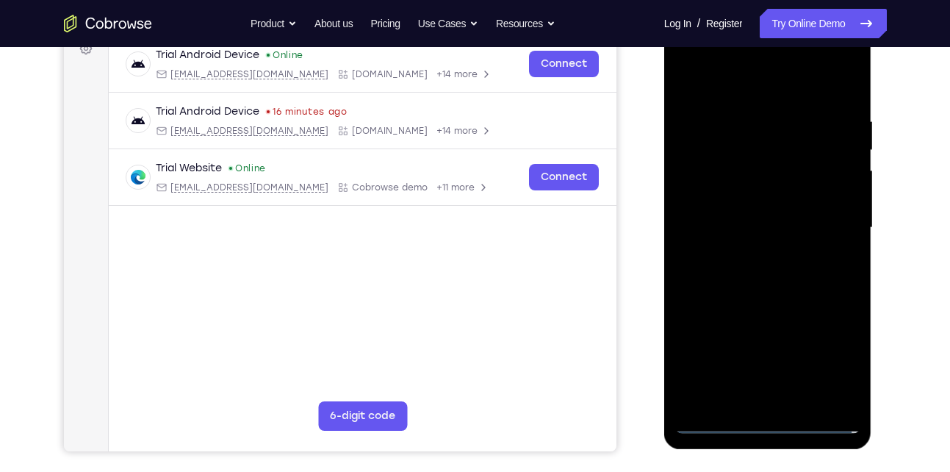
click at [738, 94] on div at bounding box center [767, 227] width 185 height 411
click at [832, 223] on div at bounding box center [767, 227] width 185 height 411
click at [757, 249] on div at bounding box center [767, 227] width 185 height 411
click at [762, 212] on div at bounding box center [767, 227] width 185 height 411
click at [762, 203] on div at bounding box center [767, 227] width 185 height 411
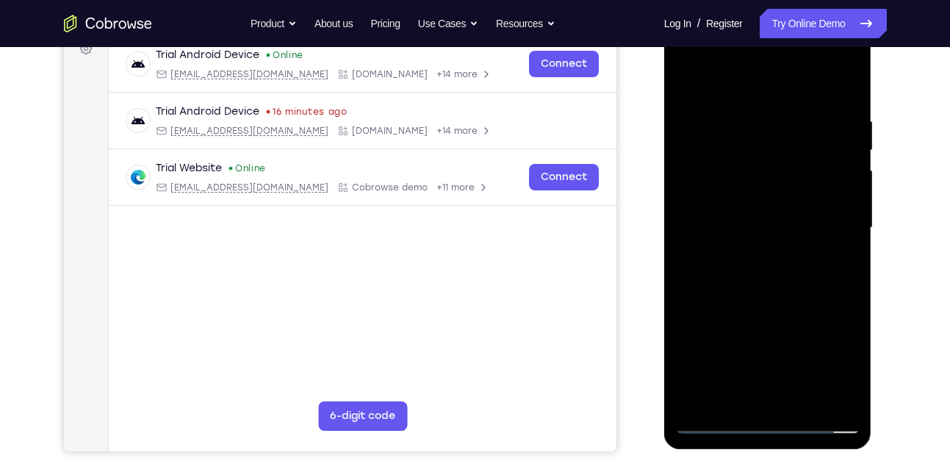
click at [743, 224] on div at bounding box center [767, 227] width 185 height 411
click at [735, 276] on div at bounding box center [767, 227] width 185 height 411
click at [852, 106] on div at bounding box center [767, 227] width 185 height 411
click at [816, 297] on div at bounding box center [767, 227] width 185 height 411
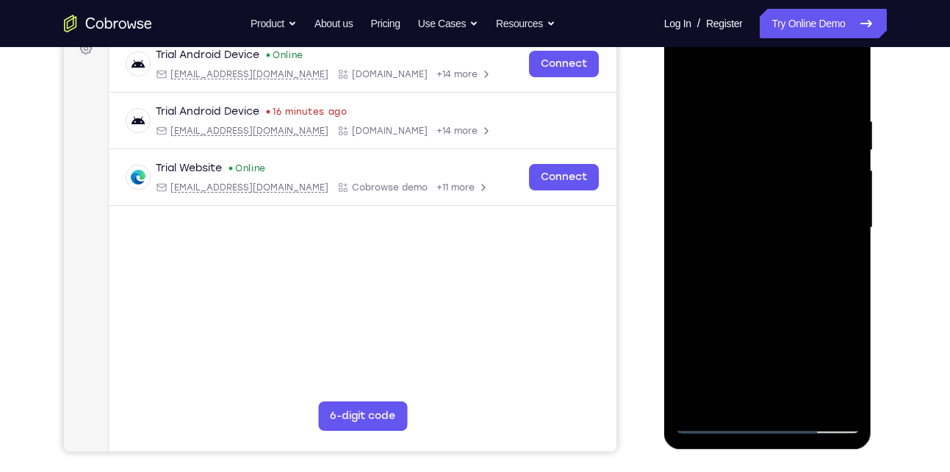
click at [829, 81] on div at bounding box center [767, 227] width 185 height 411
click at [826, 79] on div at bounding box center [767, 227] width 185 height 411
drag, startPoint x: 812, startPoint y: 131, endPoint x: 824, endPoint y: 237, distance: 106.5
click at [824, 237] on div at bounding box center [767, 227] width 185 height 411
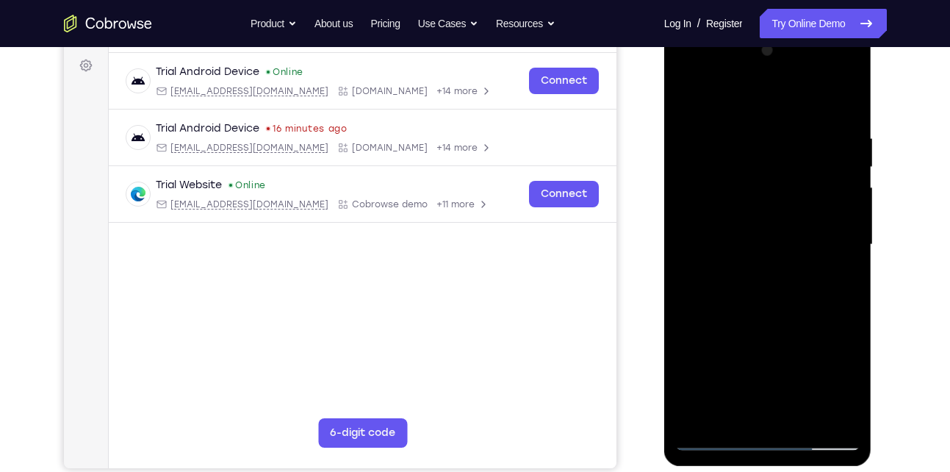
scroll to position [212, 0]
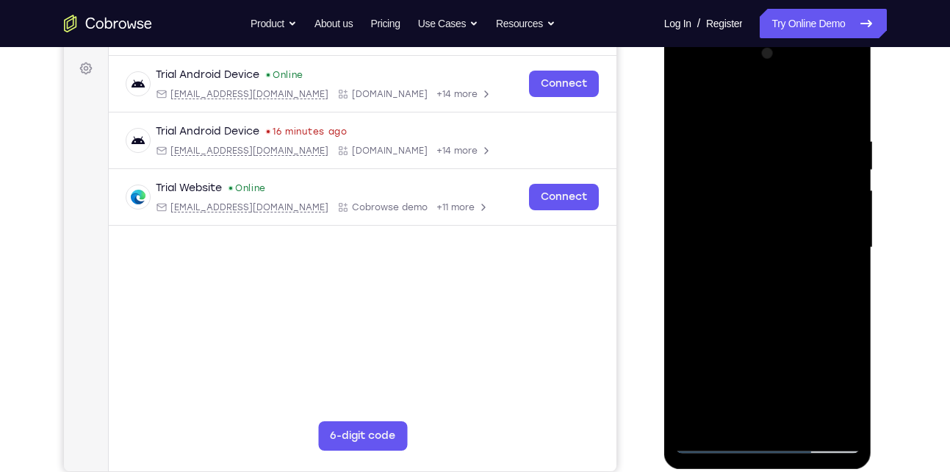
click at [844, 97] on div at bounding box center [767, 247] width 185 height 411
drag, startPoint x: 789, startPoint y: 162, endPoint x: 801, endPoint y: 350, distance: 188.4
click at [801, 350] on div at bounding box center [767, 247] width 185 height 411
drag, startPoint x: 768, startPoint y: 133, endPoint x: 782, endPoint y: 382, distance: 249.4
click at [782, 382] on div at bounding box center [767, 247] width 185 height 411
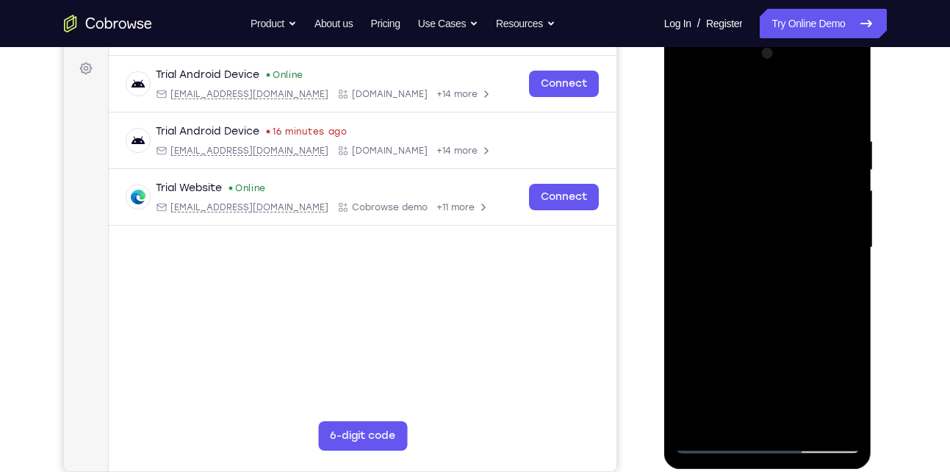
drag, startPoint x: 786, startPoint y: 163, endPoint x: 776, endPoint y: 325, distance: 161.9
click at [776, 325] on div at bounding box center [767, 247] width 185 height 411
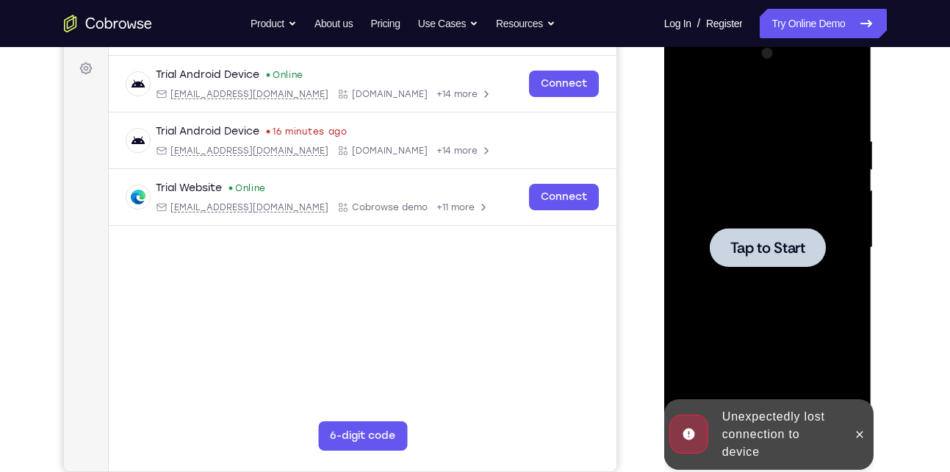
click at [770, 187] on div at bounding box center [767, 247] width 185 height 411
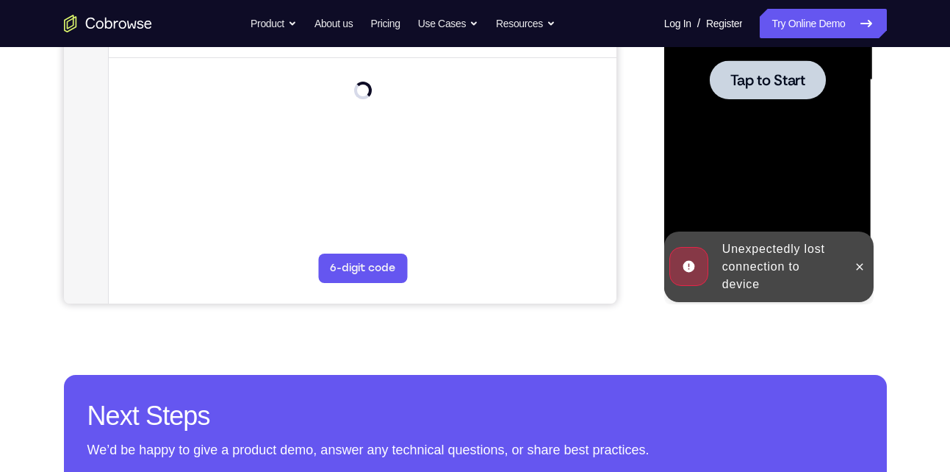
scroll to position [384, 0]
